Goal: Task Accomplishment & Management: Manage account settings

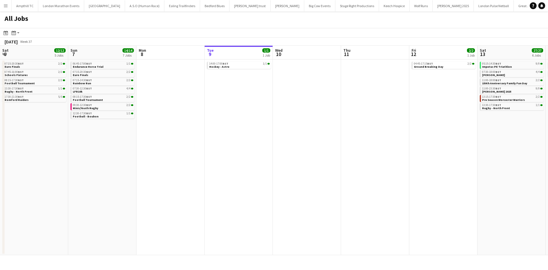
scroll to position [0, 228]
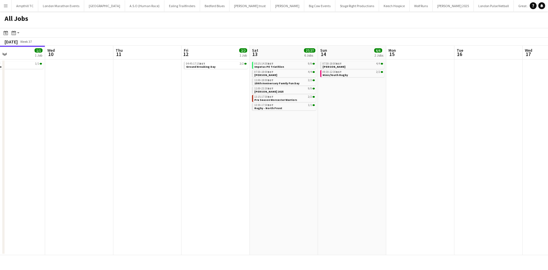
drag, startPoint x: 58, startPoint y: 182, endPoint x: 6, endPoint y: 183, distance: 52.8
click at [15, 183] on app-calendar-viewport "Sat 6 12/12 5 Jobs Sun 7 14/14 7 Jobs Mon 8 Tue 9 1/1 1 Job Wed 10 Thu 11 Fri 1…" at bounding box center [274, 150] width 548 height 209
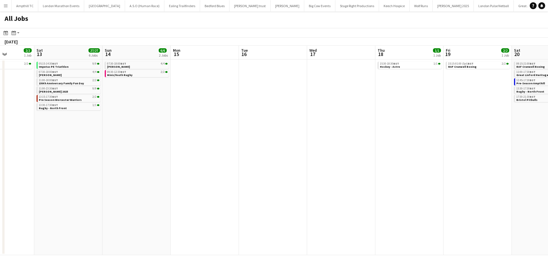
click at [84, 196] on app-all-jobs "All Jobs Date picker SEP 2025 SEP 2025 Monday M Tuesday T Wednesday W Thursday …" at bounding box center [274, 132] width 548 height 243
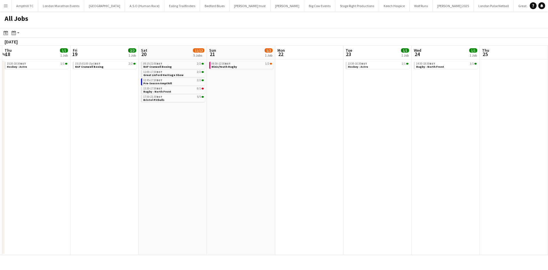
click at [1, 186] on app-all-jobs "All Jobs Date picker SEP 2025 SEP 2025 Monday M Tuesday T Wednesday W Thursday …" at bounding box center [274, 132] width 548 height 243
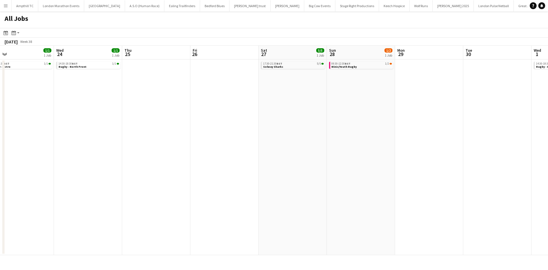
drag, startPoint x: 394, startPoint y: 183, endPoint x: -38, endPoint y: 186, distance: 431.9
click at [0, 186] on html "Menu Boards Boards Boards All jobs Status Workforce Workforce My Workforce Recr…" at bounding box center [274, 135] width 548 height 270
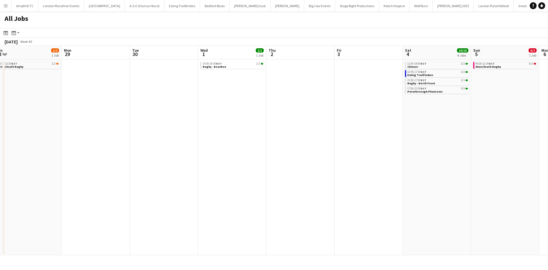
drag, startPoint x: 285, startPoint y: 176, endPoint x: -135, endPoint y: 185, distance: 420.1
click at [0, 185] on html "Menu Boards Boards Boards All jobs Status Workforce Workforce My Workforce Recr…" at bounding box center [274, 135] width 548 height 270
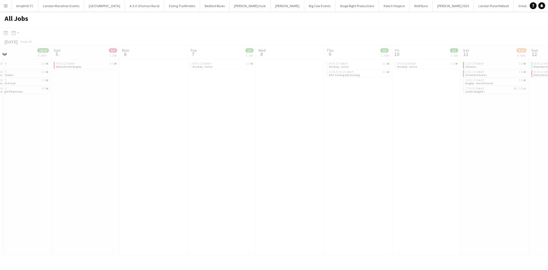
drag, startPoint x: 80, startPoint y: 197, endPoint x: 382, endPoint y: 193, distance: 302.4
click at [19, 202] on app-all-jobs "All Jobs Date picker SEP 2025 SEP 2025 Monday M Tuesday T Wednesday W Thursday …" at bounding box center [274, 132] width 548 height 243
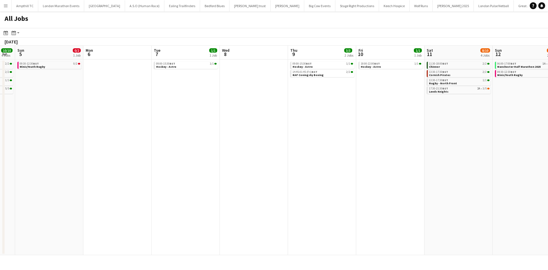
drag, startPoint x: 411, startPoint y: 193, endPoint x: 169, endPoint y: 203, distance: 241.5
click at [0, 203] on html "Menu Boards Boards Boards All jobs Status Workforce Workforce My Workforce Recr…" at bounding box center [274, 135] width 548 height 270
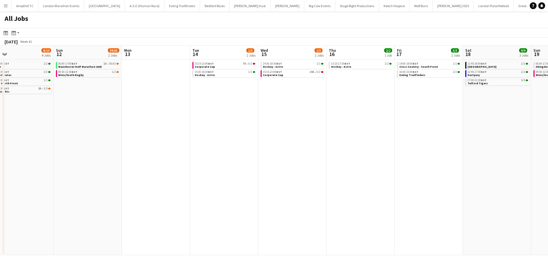
click at [56, 219] on app-all-jobs "All Jobs Date picker SEP 2025 SEP 2025 Monday M Tuesday T Wednesday W Thursday …" at bounding box center [274, 132] width 548 height 243
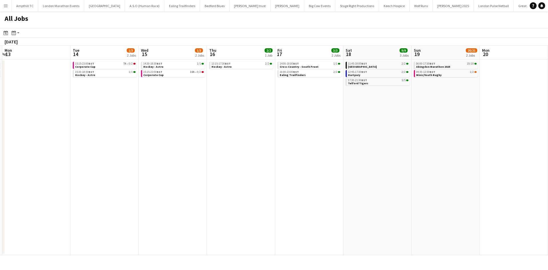
drag, startPoint x: 412, startPoint y: 197, endPoint x: 72, endPoint y: 201, distance: 339.2
click at [72, 201] on app-calendar-viewport "Fri 10 1/1 1 Job Sat 11 8/10 4 Jobs Sun 12 39/65 2 Jobs Mon 13 Tue 14 1/3 2 Job…" at bounding box center [274, 150] width 548 height 209
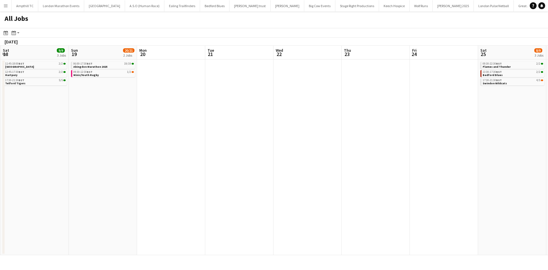
drag, startPoint x: 276, startPoint y: 193, endPoint x: 31, endPoint y: 241, distance: 250.3
click at [34, 241] on app-calendar-viewport "Wed 15 1/3 2 Jobs Thu 16 2/2 1 Job Fri 17 3/3 2 Jobs Sat 18 9/9 3 Jobs Sun 19 2…" at bounding box center [274, 150] width 548 height 209
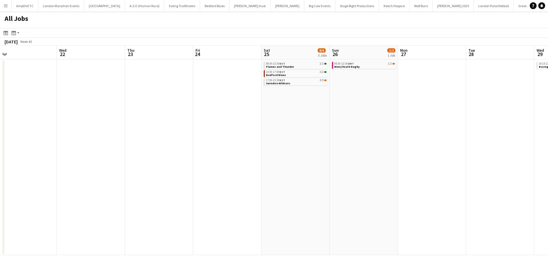
drag, startPoint x: 345, startPoint y: 203, endPoint x: 108, endPoint y: 241, distance: 240.1
click at [108, 241] on app-calendar-viewport "Sun 19 20/21 2 Jobs Mon 20 Tue 21 Wed 22 Thu 23 Fri 24 Sat 25 8/9 3 Jobs Sun 26…" at bounding box center [274, 150] width 548 height 209
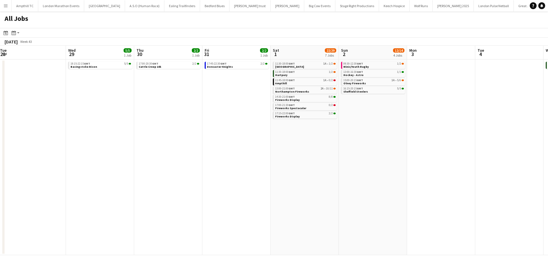
scroll to position [0, 278]
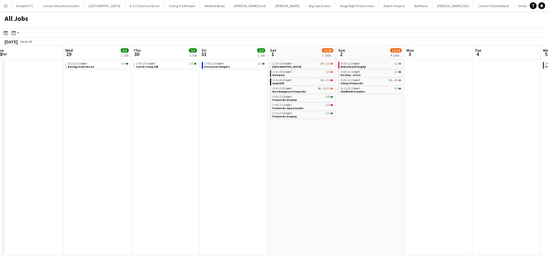
drag, startPoint x: 373, startPoint y: 199, endPoint x: 149, endPoint y: 227, distance: 225.9
click at [149, 227] on app-calendar-viewport "Fri 24 Sat 25 8/9 3 Jobs Sun 26 1/2 1 Job Mon 27 Tue 28 Wed 29 5/5 1 Job Thu 30…" at bounding box center [274, 150] width 548 height 209
click at [315, 64] on div "11:30-18:00 GMT 1A • 1/2" at bounding box center [302, 63] width 60 height 3
click at [315, 82] on link "11:45-18:00 GMT 1A • 0/2 Ampthill" at bounding box center [302, 81] width 60 height 7
click at [394, 81] on span "5/6" at bounding box center [396, 80] width 4 height 3
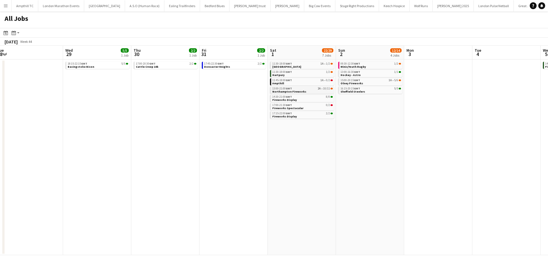
click at [307, 89] on div "13:00-21:00 GMT 2A • 10/11" at bounding box center [302, 88] width 60 height 3
click at [312, 75] on link "11:30-18:00 GMT 1/2 Hartpury" at bounding box center [302, 73] width 60 height 7
click at [306, 106] on div "17:00-21:30 GMT 0/2" at bounding box center [302, 105] width 60 height 3
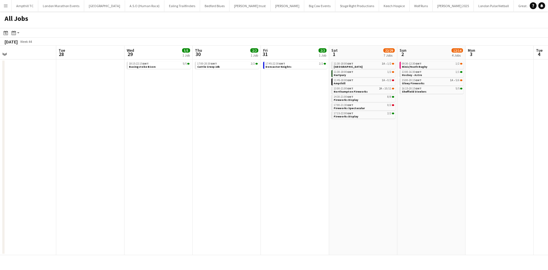
drag, startPoint x: 238, startPoint y: 113, endPoint x: 162, endPoint y: 118, distance: 75.8
click at [162, 118] on app-calendar-viewport "Fri 24 Sat 25 8/9 3 Jobs Sun 26 1/2 1 Job Mon 27 Tue 28 Wed 29 5/5 1 Job Thu 30…" at bounding box center [274, 150] width 548 height 209
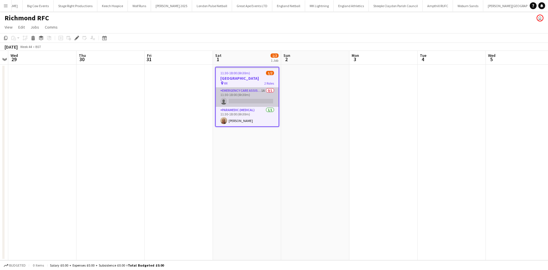
scroll to position [0, 286]
click at [250, 92] on app-card-role "Emergency Care Assistant (Medical) 1A 0/1 11:30-18:00 (6h30m) single-neutral-ac…" at bounding box center [247, 96] width 63 height 19
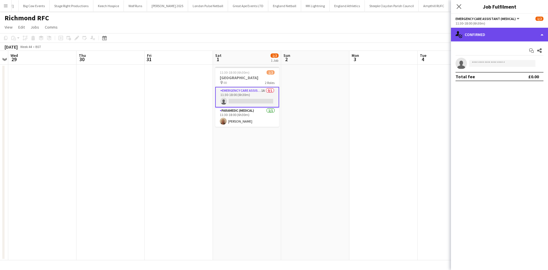
click at [493, 36] on div "single-neutral-actions-check-2 Confirmed" at bounding box center [499, 35] width 97 height 14
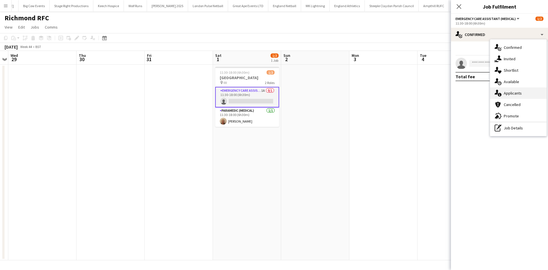
click at [518, 96] on span "Applicants" at bounding box center [513, 92] width 18 height 5
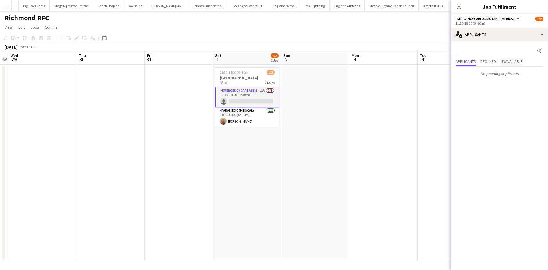
click at [518, 63] on span "Unavailable" at bounding box center [511, 61] width 22 height 4
click at [458, 7] on icon at bounding box center [458, 6] width 5 height 5
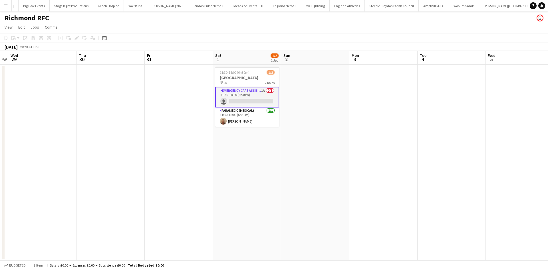
click at [256, 101] on app-card-role "Emergency Care Assistant (Medical) 1A 0/1 11:30-18:00 (6h30m) single-neutral-ac…" at bounding box center [247, 97] width 64 height 21
click at [256, 101] on app-card-role "Emergency Care Assistant (Medical) 1A 0/1 11:30-18:00 (6h30m) single-neutral-ac…" at bounding box center [247, 96] width 64 height 19
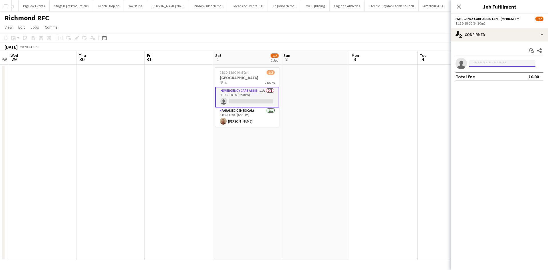
click at [489, 61] on input at bounding box center [502, 63] width 66 height 7
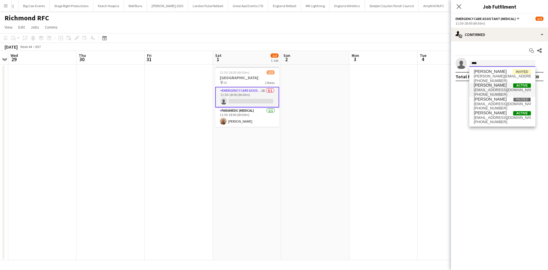
type input "****"
click at [491, 86] on span "Mark Boobier" at bounding box center [490, 85] width 33 height 5
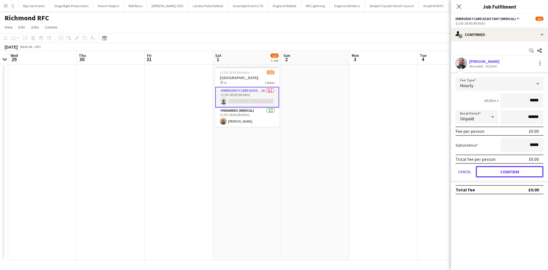
click at [514, 172] on button "Confirm" at bounding box center [510, 171] width 68 height 11
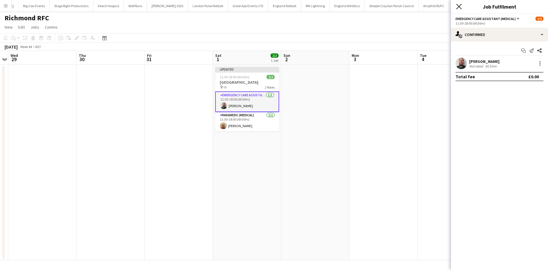
click at [458, 5] on icon "Close pop-in" at bounding box center [458, 6] width 5 height 5
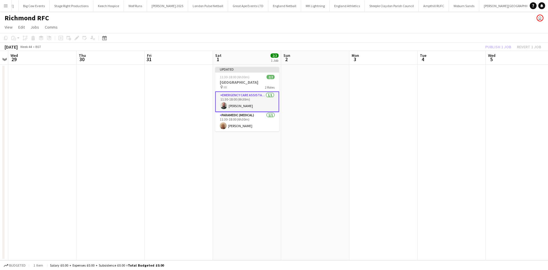
click at [498, 47] on div "Publish 1 job Revert 1 job" at bounding box center [513, 46] width 70 height 7
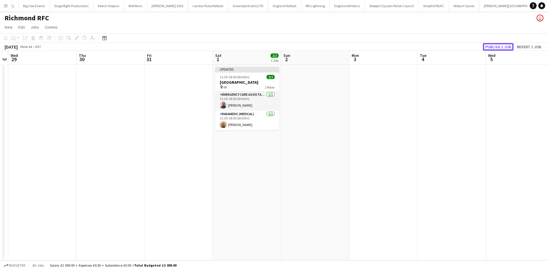
click at [498, 47] on button "Publish 1 job" at bounding box center [498, 46] width 31 height 7
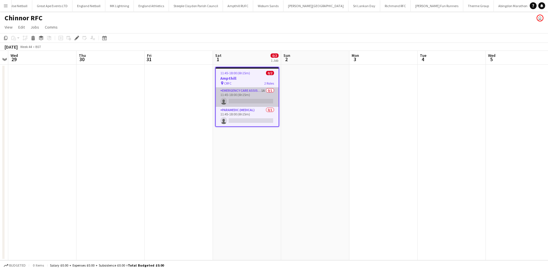
scroll to position [0, 510]
click at [244, 92] on app-card-role "Emergency Care Assistant (Medical) 1A 0/1 11:45-18:00 (6h15m) single-neutral-ac…" at bounding box center [247, 96] width 63 height 19
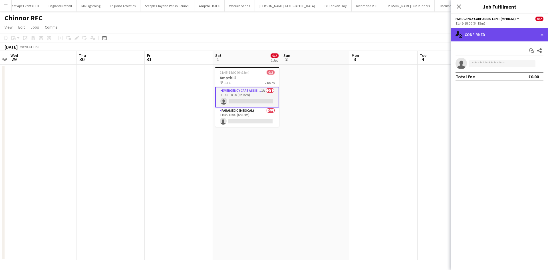
click at [522, 32] on div "single-neutral-actions-check-2 Confirmed" at bounding box center [499, 35] width 97 height 14
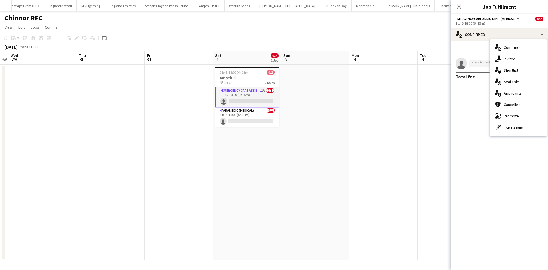
click at [515, 94] on span "Applicants" at bounding box center [513, 92] width 18 height 5
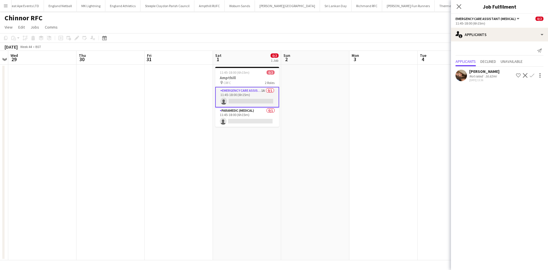
click at [531, 76] on app-icon "Confirm" at bounding box center [532, 75] width 5 height 5
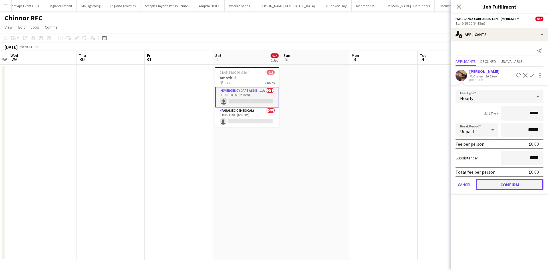
click at [497, 184] on button "Confirm" at bounding box center [510, 184] width 68 height 11
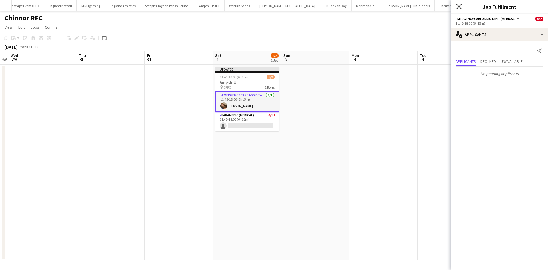
click at [460, 8] on icon "Close pop-in" at bounding box center [458, 6] width 5 height 5
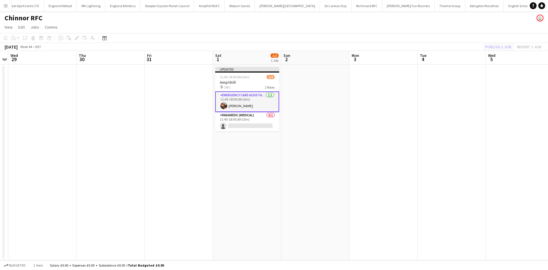
click at [498, 48] on div "Publish 1 job Revert 1 job" at bounding box center [513, 46] width 70 height 7
drag, startPoint x: 498, startPoint y: 48, endPoint x: 485, endPoint y: 49, distance: 13.2
click at [498, 48] on button "Publish 1 job" at bounding box center [498, 46] width 31 height 7
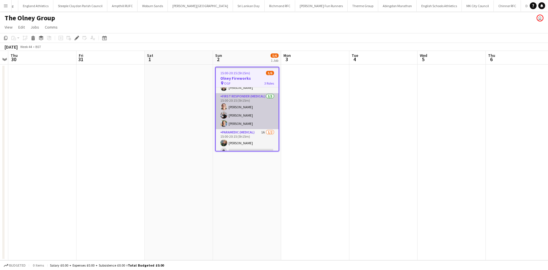
scroll to position [20, 0]
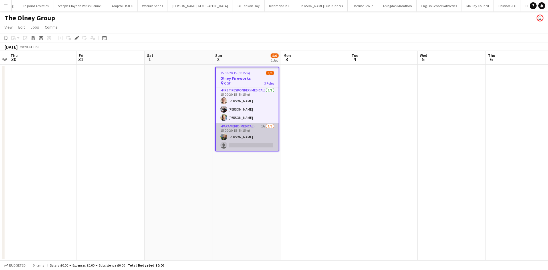
click at [251, 130] on app-card-role "Paramedic (Medical) 1A 1/2 15:00-20:15 (5h15m) Bryony McCormick single-neutral-…" at bounding box center [247, 137] width 63 height 28
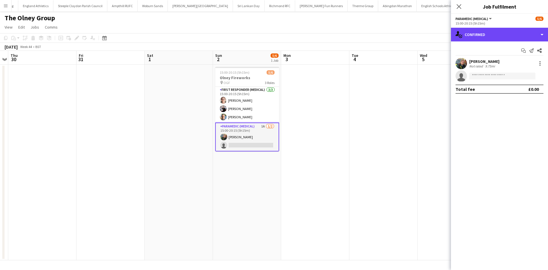
click at [506, 36] on div "single-neutral-actions-check-2 Confirmed" at bounding box center [499, 35] width 97 height 14
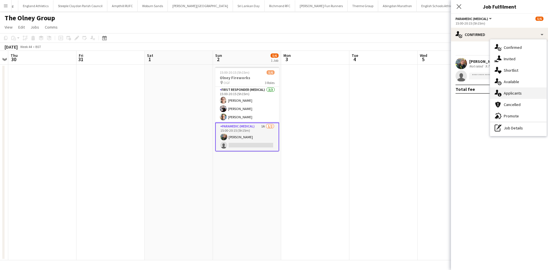
click at [520, 95] on span "Applicants" at bounding box center [513, 92] width 18 height 5
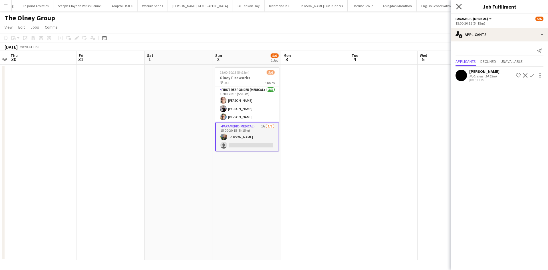
click at [458, 7] on icon at bounding box center [458, 6] width 5 height 5
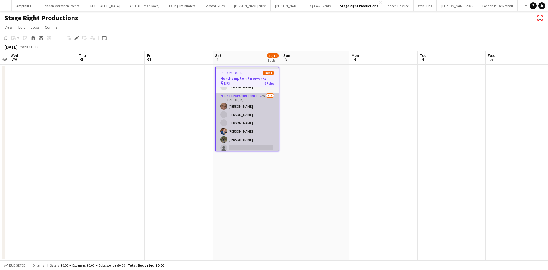
scroll to position [57, 0]
click at [255, 91] on app-card-role "First Responder (Medical) 2A [DATE] 13:00-21:00 (8h) [PERSON_NAME] [PERSON_NAME…" at bounding box center [247, 118] width 63 height 61
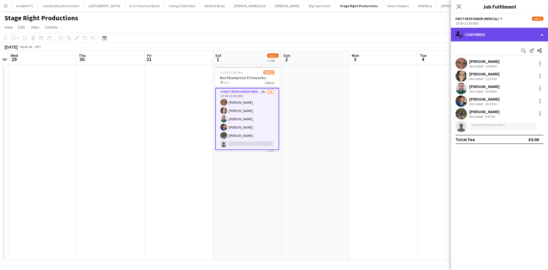
click at [507, 35] on div "single-neutral-actions-check-2 Confirmed" at bounding box center [499, 35] width 97 height 14
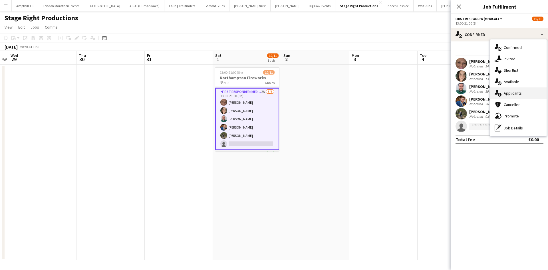
click at [515, 94] on span "Applicants" at bounding box center [513, 92] width 18 height 5
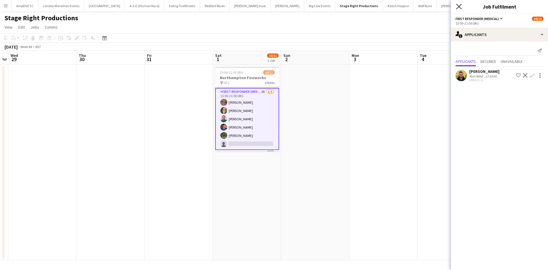
click at [457, 7] on icon "Close pop-in" at bounding box center [458, 6] width 5 height 5
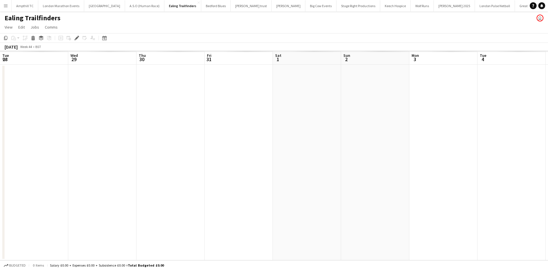
scroll to position [0, 196]
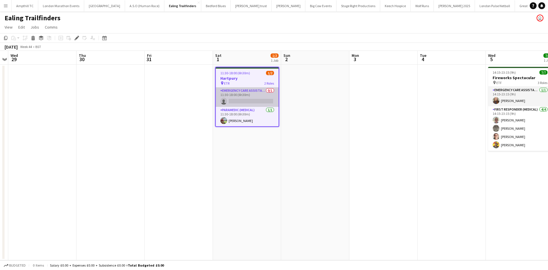
click at [253, 101] on app-card-role "Emergency Care Assistant (Medical) 0/1 11:30-18:00 (6h30m) single-neutral-actio…" at bounding box center [247, 96] width 63 height 19
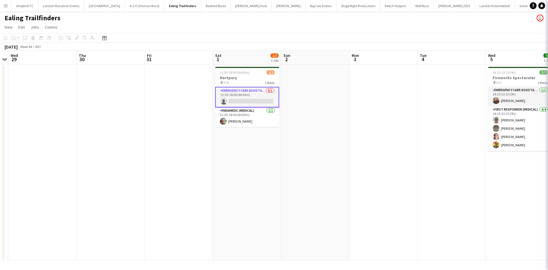
scroll to position [0, 196]
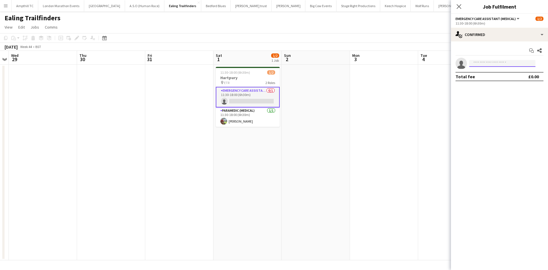
click at [496, 67] on body "Menu Boards Boards Boards All jobs Status Workforce Workforce My Workforce Recr…" at bounding box center [274, 135] width 548 height 270
type input "*"
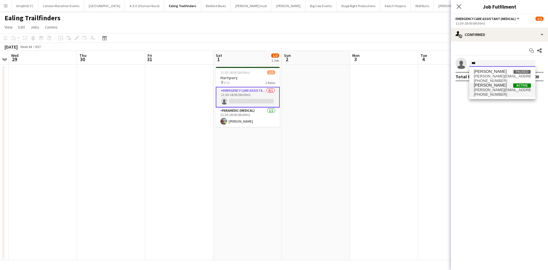
type input "***"
click at [496, 89] on span "[PERSON_NAME][EMAIL_ADDRESS][PERSON_NAME][DOMAIN_NAME]" at bounding box center [502, 90] width 57 height 5
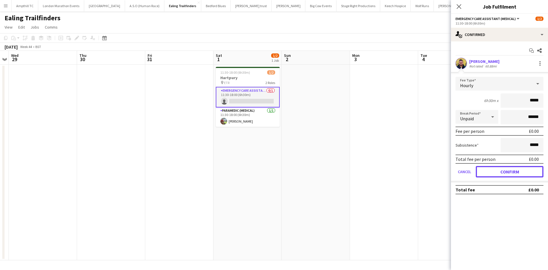
drag, startPoint x: 513, startPoint y: 169, endPoint x: 494, endPoint y: 145, distance: 30.7
click at [512, 169] on button "Confirm" at bounding box center [510, 171] width 68 height 11
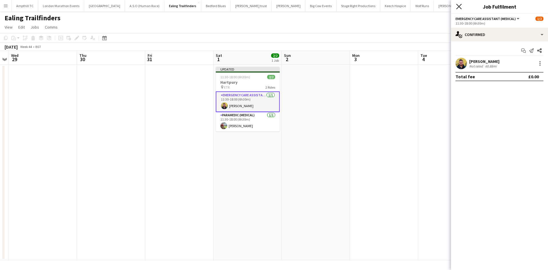
click at [459, 8] on icon "Close pop-in" at bounding box center [458, 6] width 5 height 5
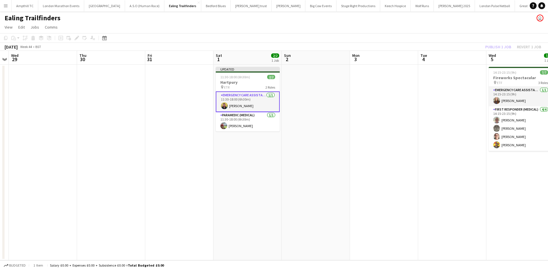
click at [487, 47] on div "Publish 1 job Revert 1 job" at bounding box center [513, 46] width 70 height 7
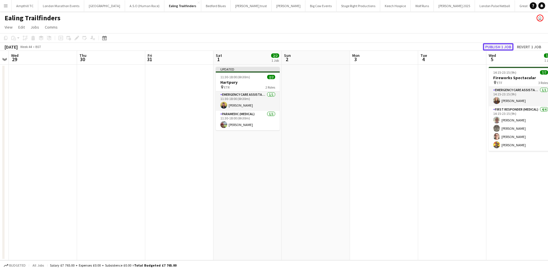
click at [488, 47] on button "Publish 1 job" at bounding box center [498, 46] width 31 height 7
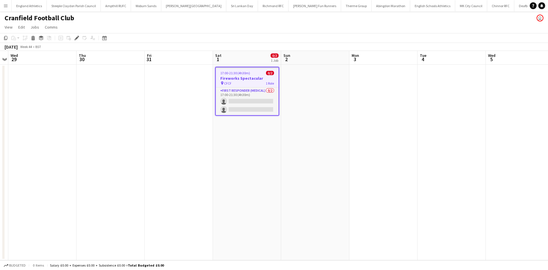
scroll to position [0, 639]
click at [242, 100] on app-card-role "First Responder (Medical) 0/2 17:00-21:30 (4h30m) single-neutral-actions single…" at bounding box center [247, 101] width 63 height 28
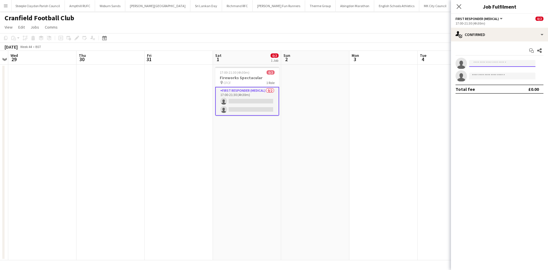
click at [486, 62] on input at bounding box center [502, 63] width 66 height 7
type input "***"
click at [486, 73] on span "Treny Sutton" at bounding box center [490, 71] width 33 height 5
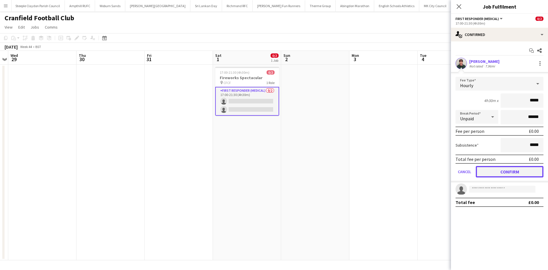
click at [493, 170] on button "Confirm" at bounding box center [510, 171] width 68 height 11
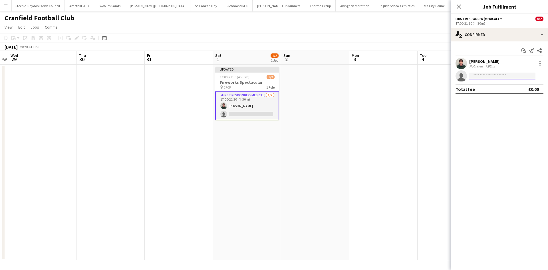
click at [484, 77] on input at bounding box center [502, 75] width 66 height 7
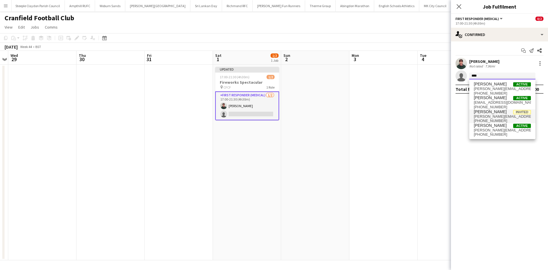
type input "****"
click at [492, 112] on span "paul sutton" at bounding box center [490, 111] width 33 height 5
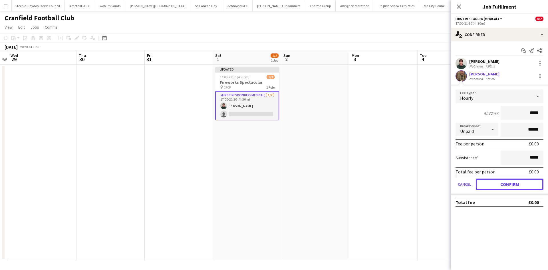
click at [495, 182] on button "Confirm" at bounding box center [510, 183] width 68 height 11
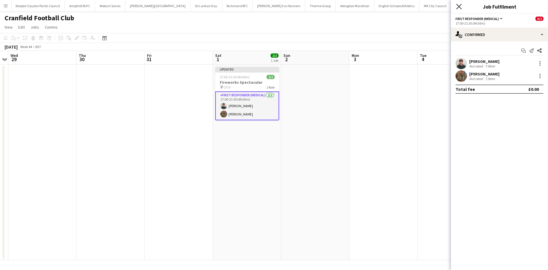
click at [457, 6] on icon "Close pop-in" at bounding box center [458, 6] width 5 height 5
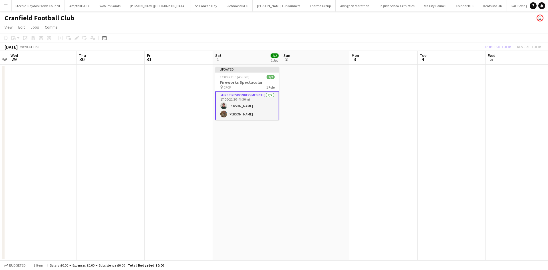
click at [449, 59] on app-board-header-date "Tue 4" at bounding box center [451, 58] width 68 height 14
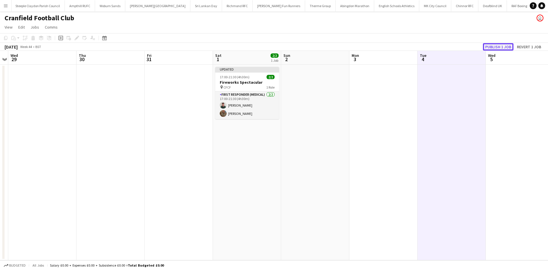
click at [489, 48] on button "Publish 1 job" at bounding box center [498, 46] width 31 height 7
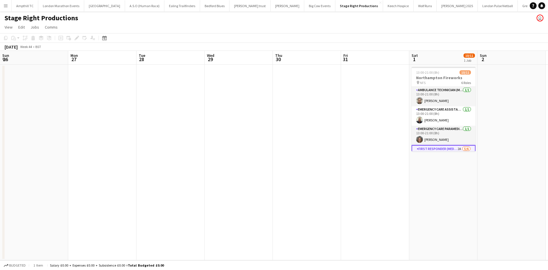
scroll to position [57, 0]
